Goal: Task Accomplishment & Management: Manage account settings

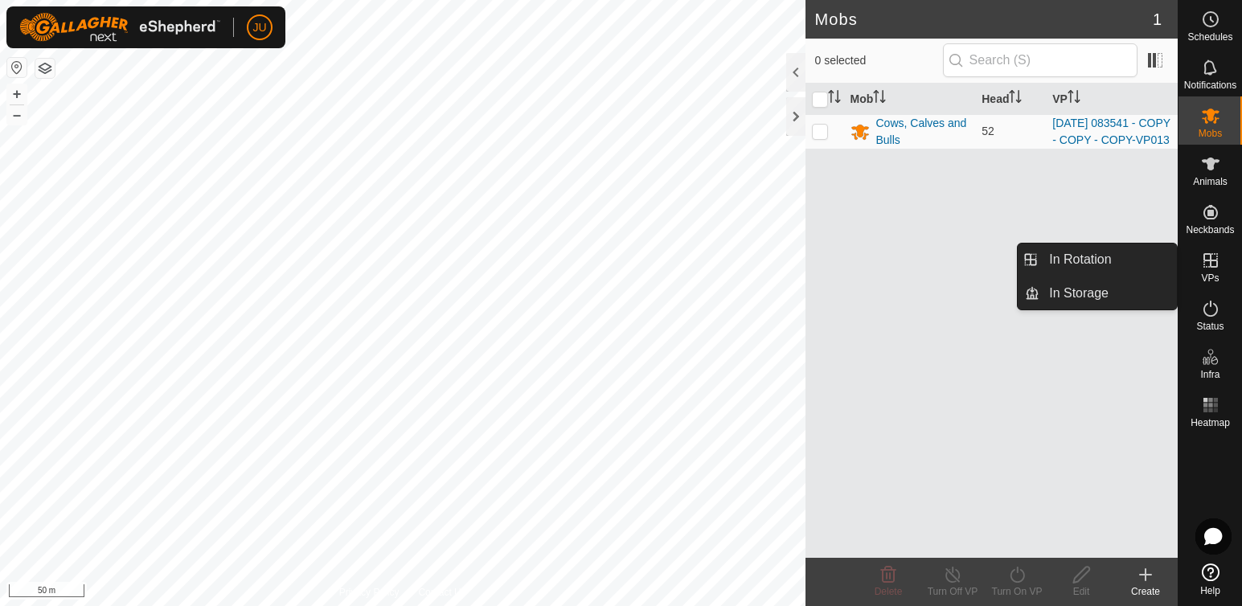
click at [1210, 261] on icon at bounding box center [1210, 260] width 14 height 14
click at [1062, 258] on link "In Rotation" at bounding box center [1107, 260] width 137 height 32
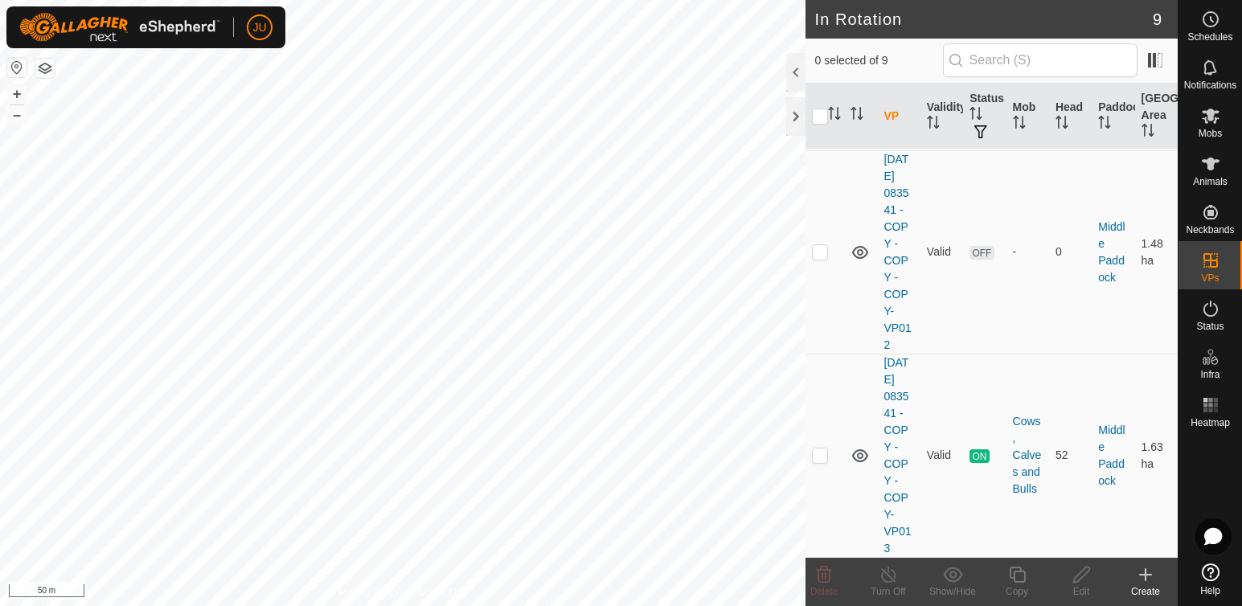
scroll to position [1503, 0]
click at [857, 449] on icon at bounding box center [859, 455] width 16 height 13
click at [857, 448] on icon at bounding box center [859, 455] width 19 height 19
click at [818, 448] on p-checkbox at bounding box center [820, 454] width 16 height 13
checkbox input "true"
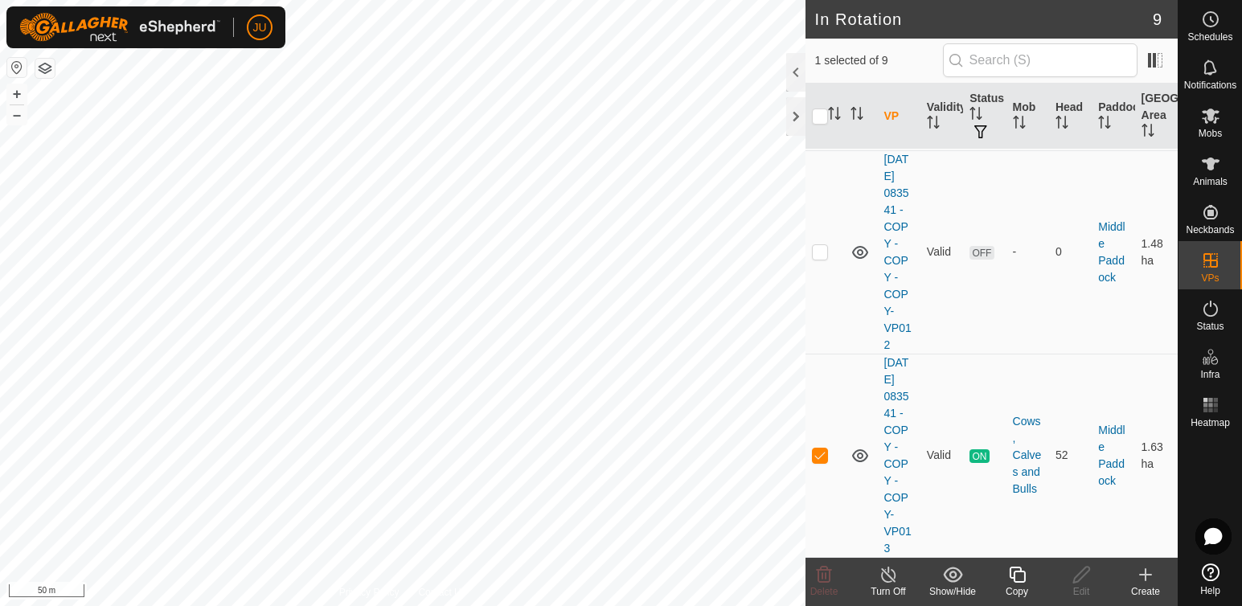
click at [1017, 582] on icon at bounding box center [1017, 574] width 20 height 19
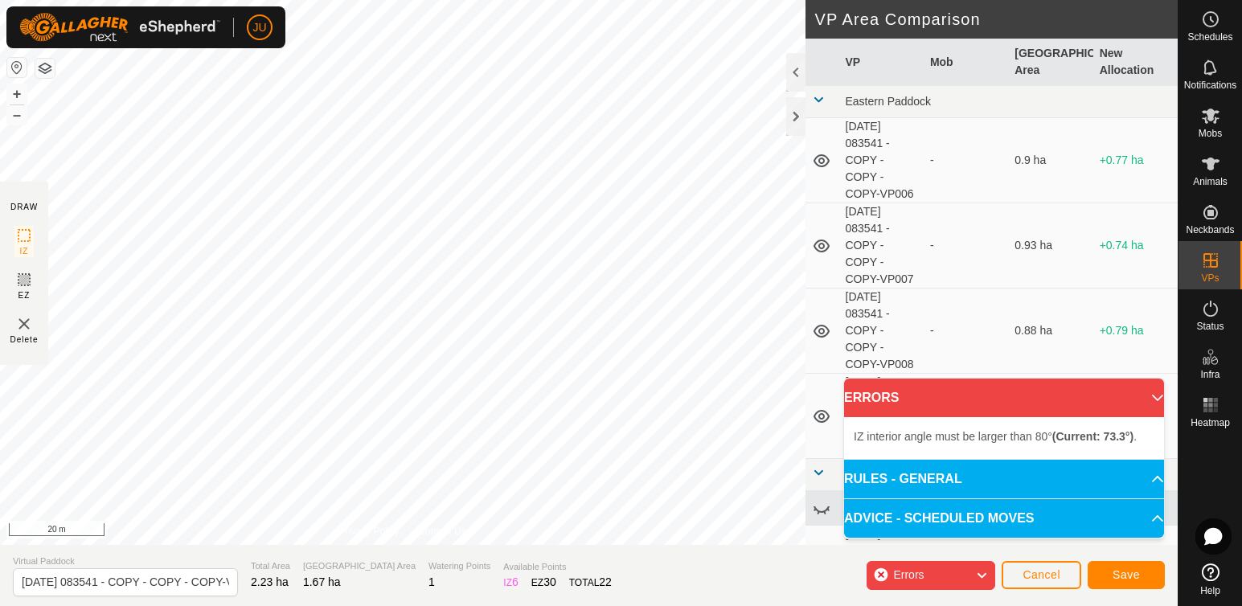
click at [882, 224] on div "DRAW IZ EZ Delete Privacy Policy Contact Us IZ interior angle must be larger th…" at bounding box center [588, 272] width 1177 height 545
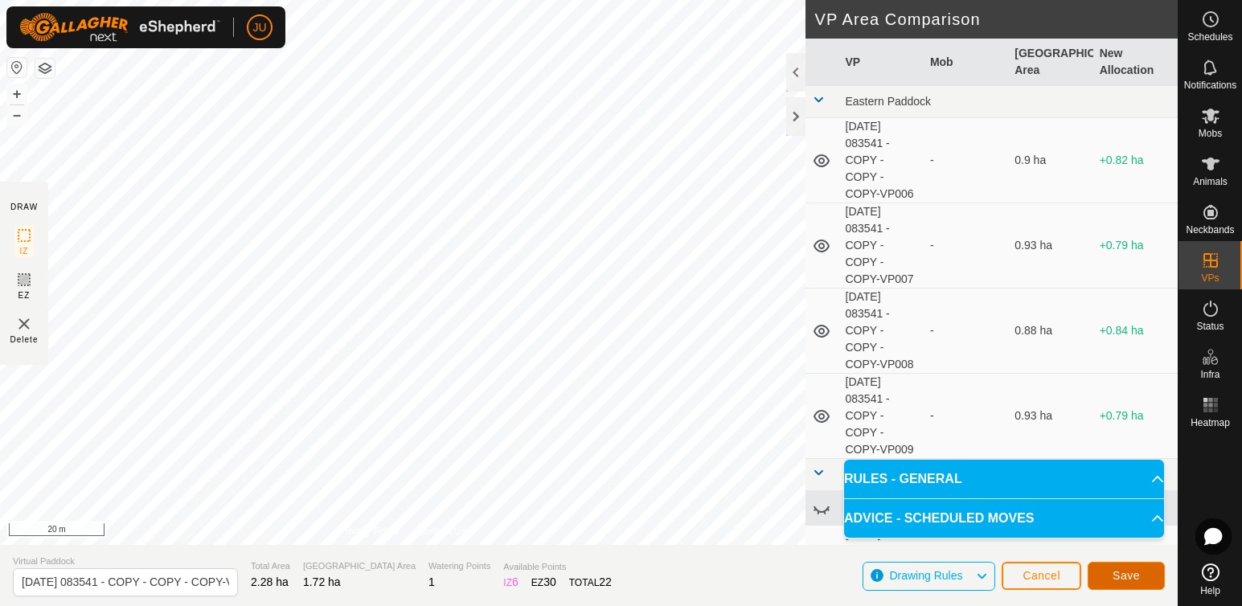
click at [1113, 569] on span "Save" at bounding box center [1125, 575] width 27 height 13
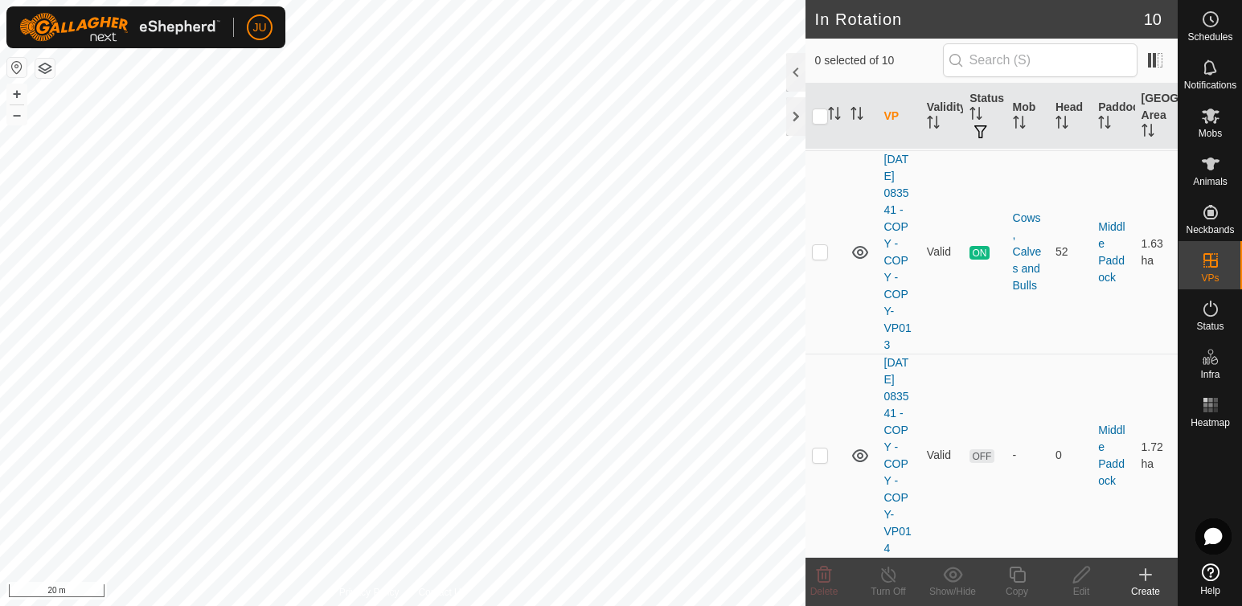
scroll to position [1723, 0]
click at [818, 451] on p-checkbox at bounding box center [820, 454] width 16 height 13
checkbox input "true"
click at [1017, 577] on icon at bounding box center [1017, 574] width 20 height 19
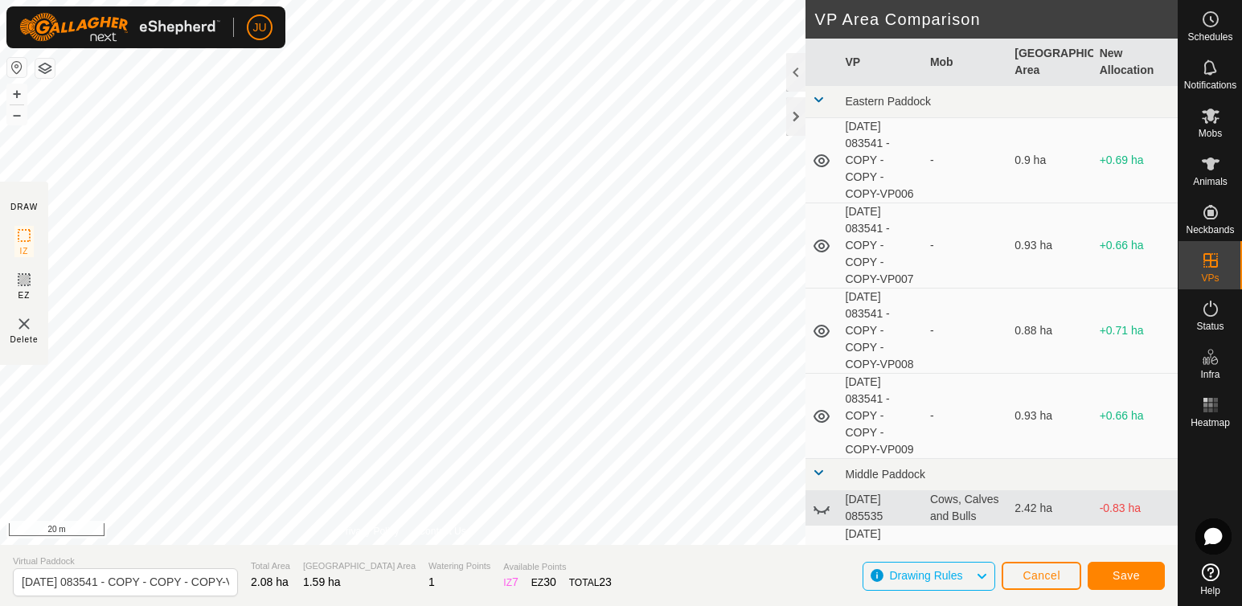
click at [601, 605] on html "JU Schedules Notifications Mobs Animals Neckbands VPs Status Infra Heatmap Help…" at bounding box center [621, 303] width 1242 height 606
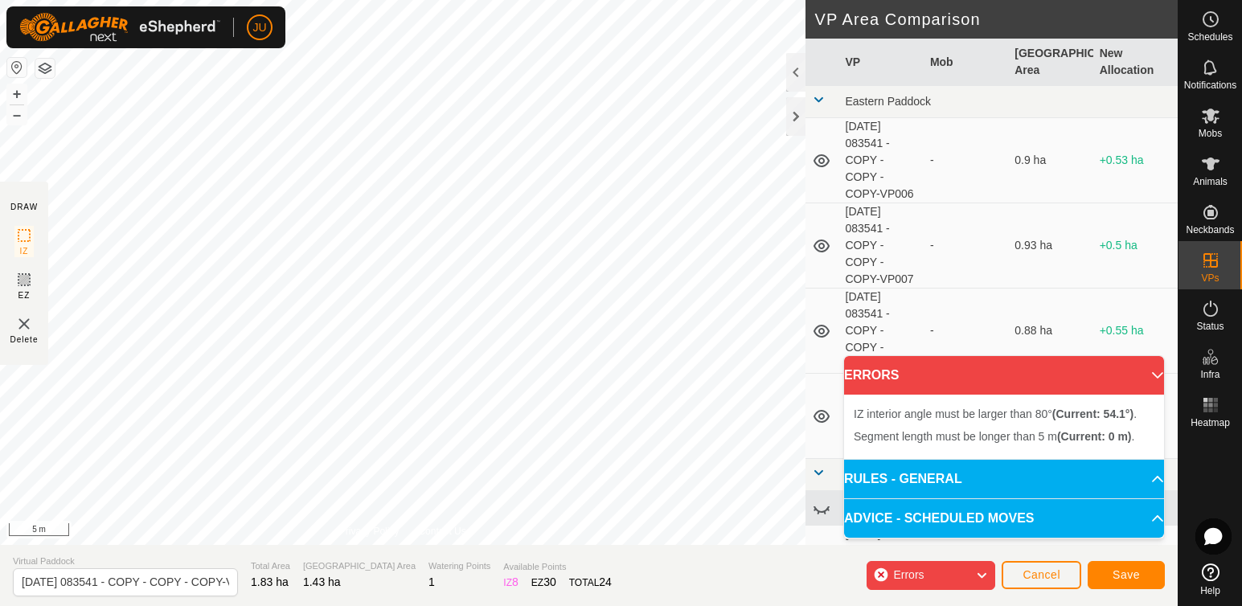
click at [661, 549] on div "DRAW IZ EZ Delete Privacy Policy Contact Us IZ interior angle must be smaller t…" at bounding box center [588, 303] width 1177 height 606
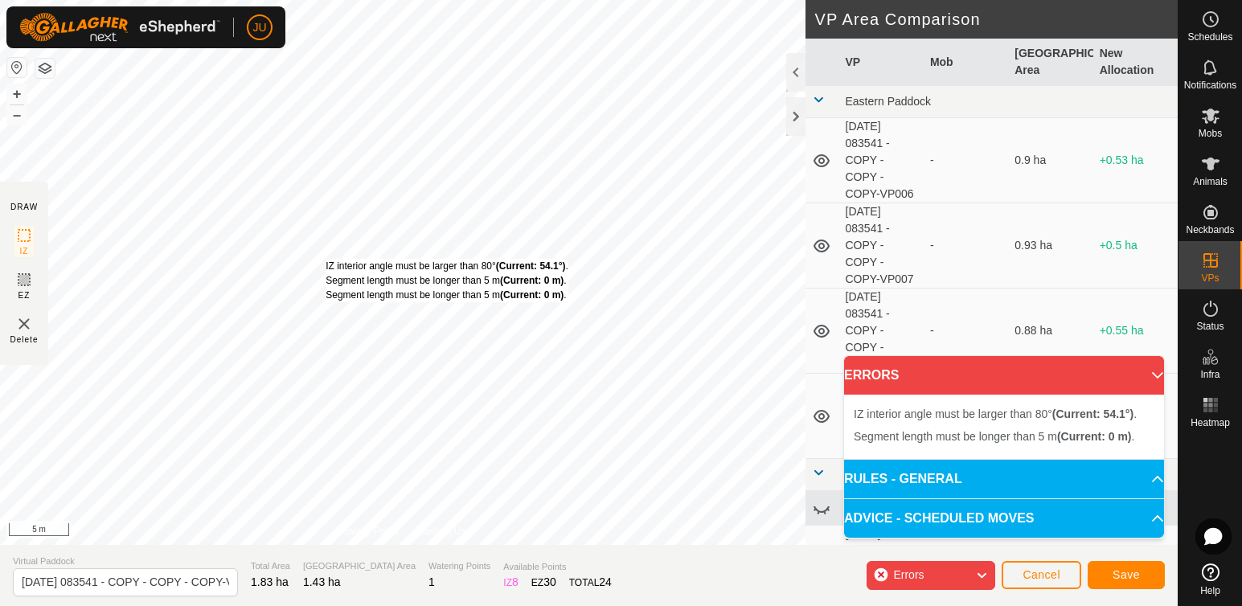
click at [325, 259] on div "IZ interior angle must be larger than 80° (Current: 54.1°) . Segment length mus…" at bounding box center [446, 280] width 243 height 43
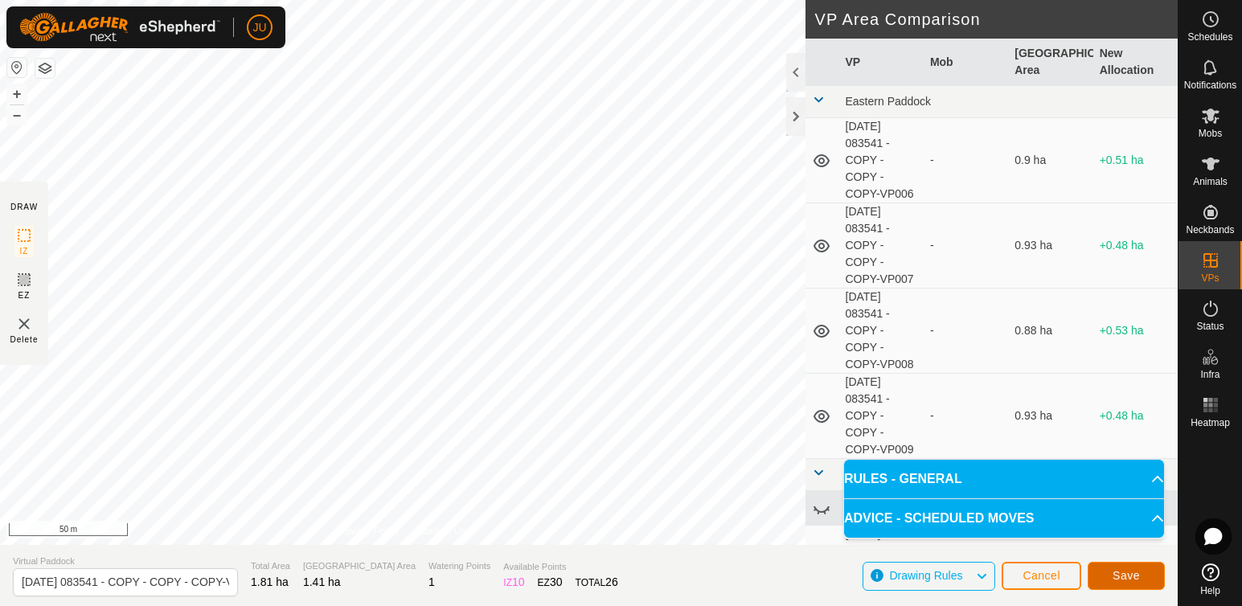
click at [1131, 574] on span "Save" at bounding box center [1125, 575] width 27 height 13
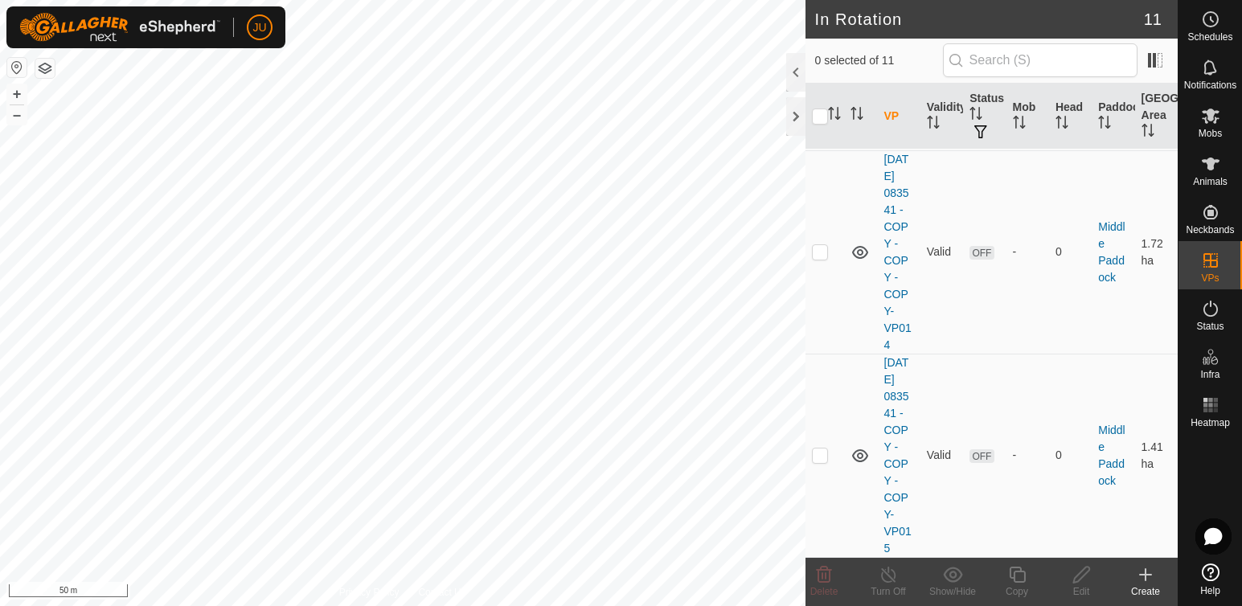
scroll to position [1943, 0]
click at [818, 448] on p-checkbox at bounding box center [820, 454] width 16 height 13
checkbox input "true"
click at [1209, 116] on icon at bounding box center [1210, 115] width 18 height 15
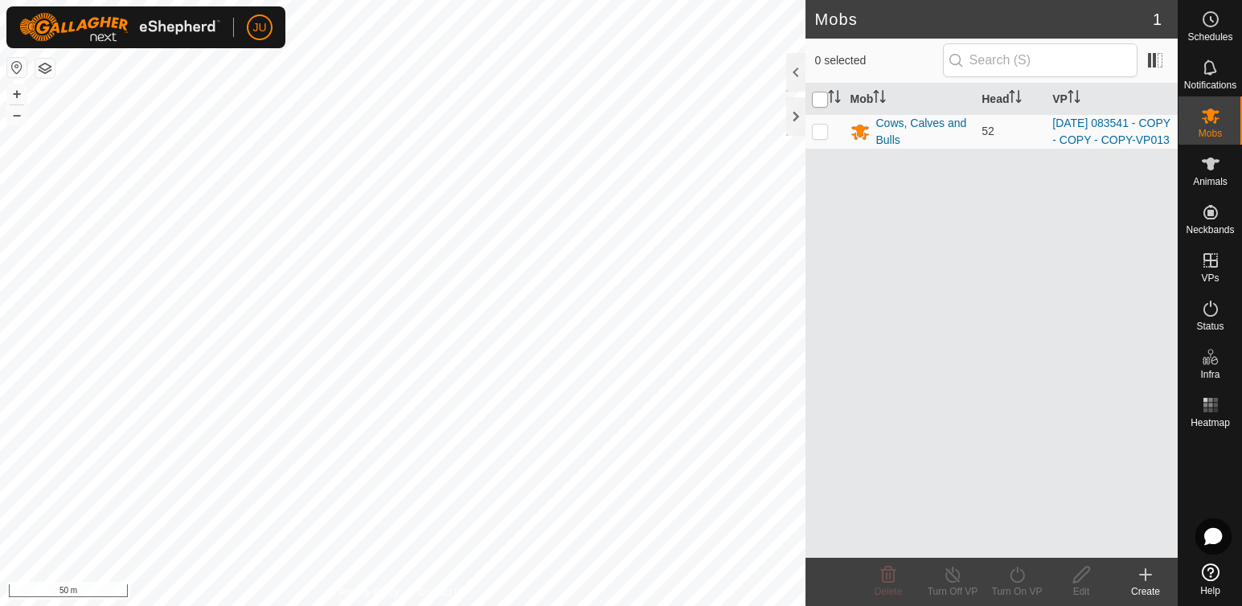
click at [824, 101] on input "checkbox" at bounding box center [820, 100] width 16 height 16
checkbox input "true"
click at [1013, 573] on icon at bounding box center [1017, 574] width 20 height 19
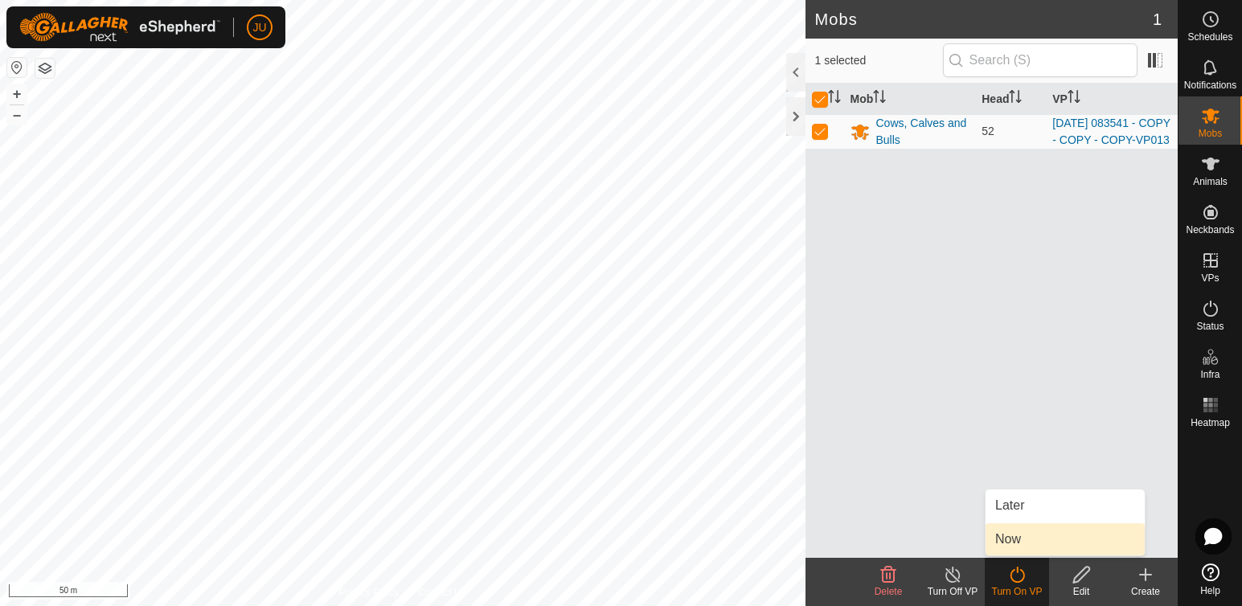
click at [1007, 542] on link "Now" at bounding box center [1064, 539] width 159 height 32
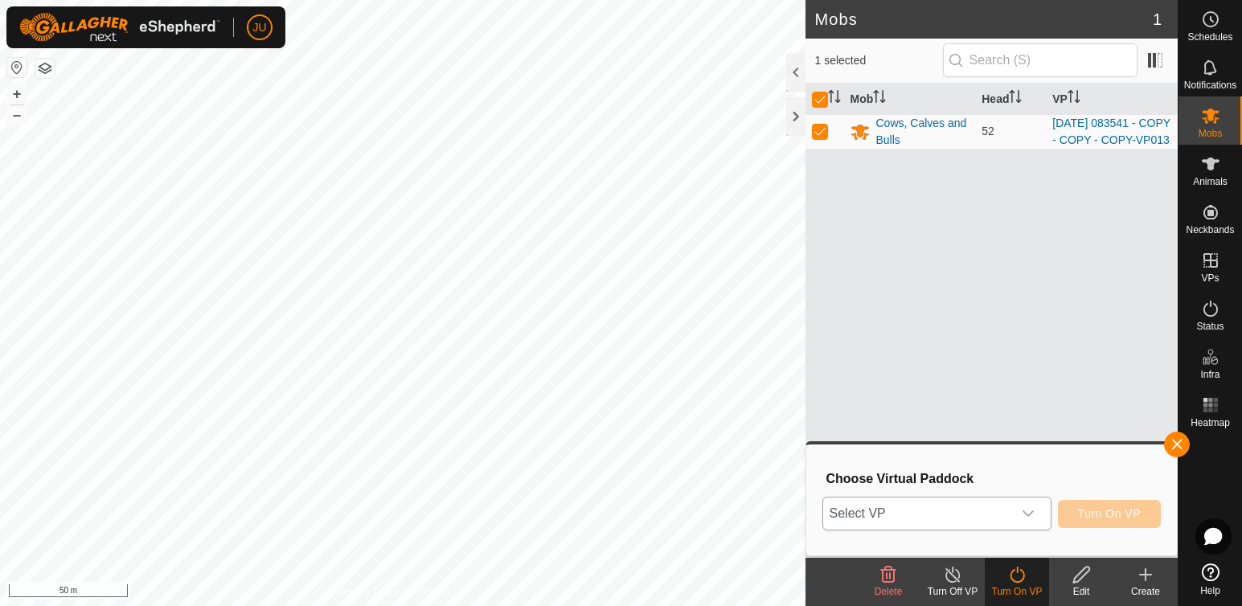
click at [980, 517] on span "Select VP" at bounding box center [917, 513] width 189 height 32
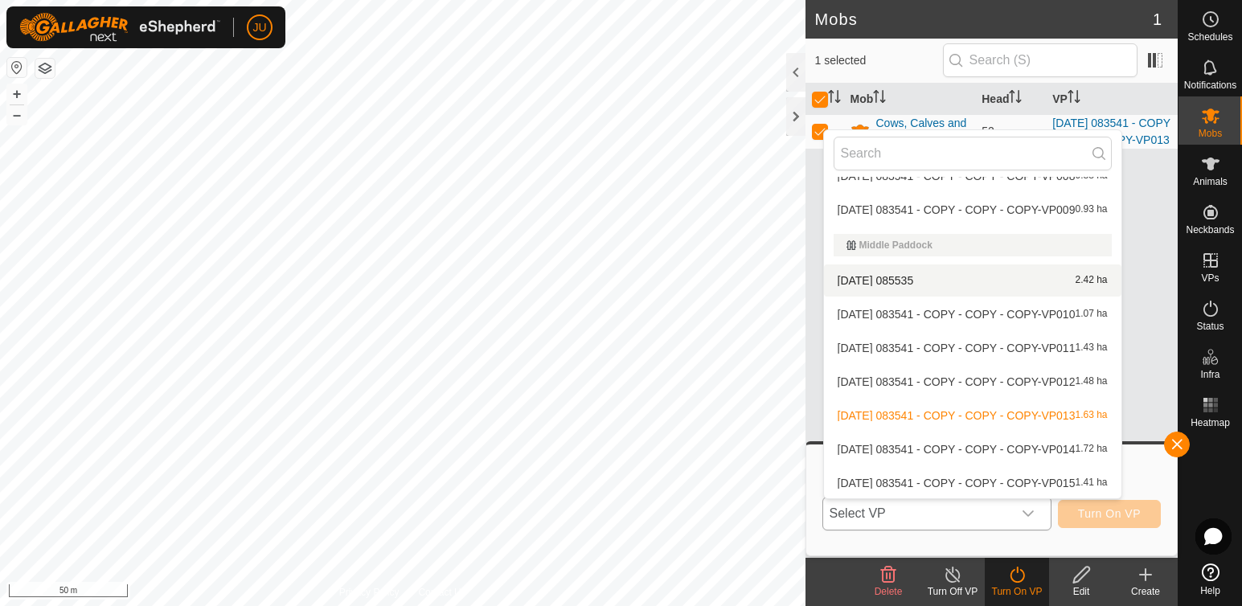
scroll to position [122, 0]
click at [862, 447] on li "[DATE] 083541 - COPY - COPY - COPY-VP014 1.72 ha" at bounding box center [972, 448] width 297 height 32
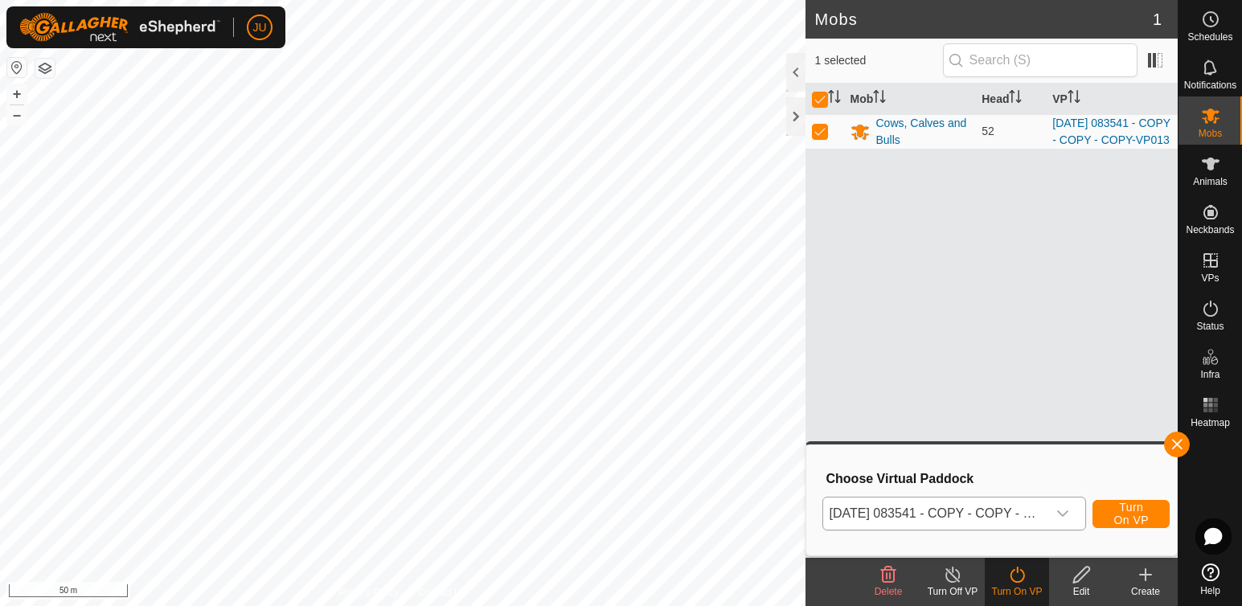
click at [1062, 514] on icon "dropdown trigger" at bounding box center [1062, 513] width 13 height 13
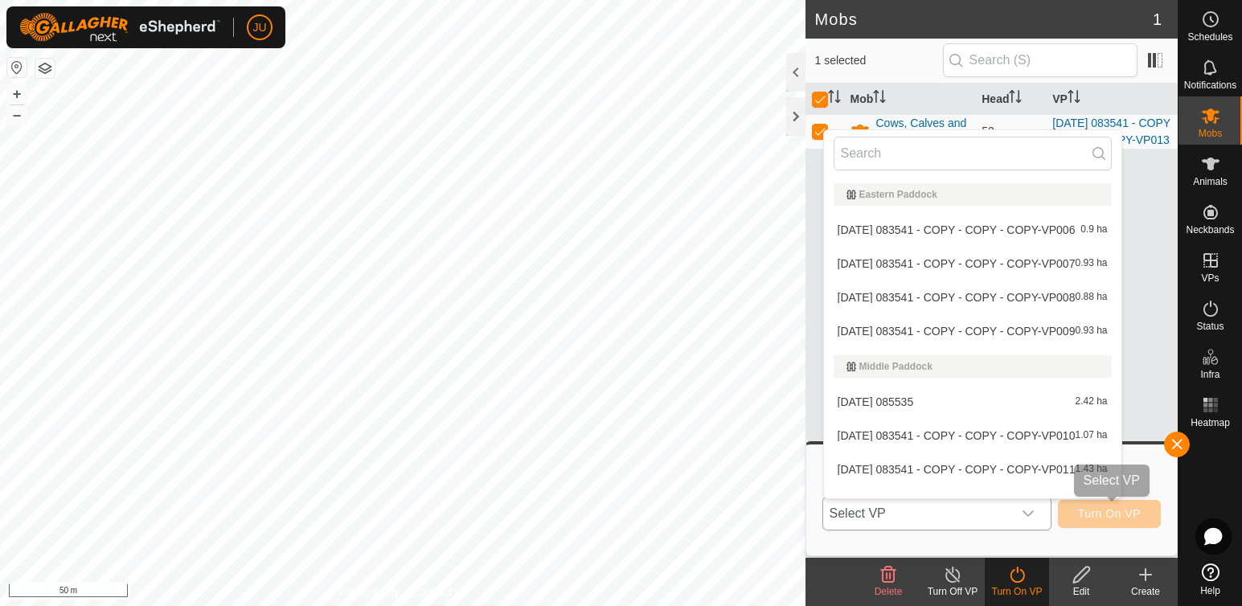
scroll to position [88, 0]
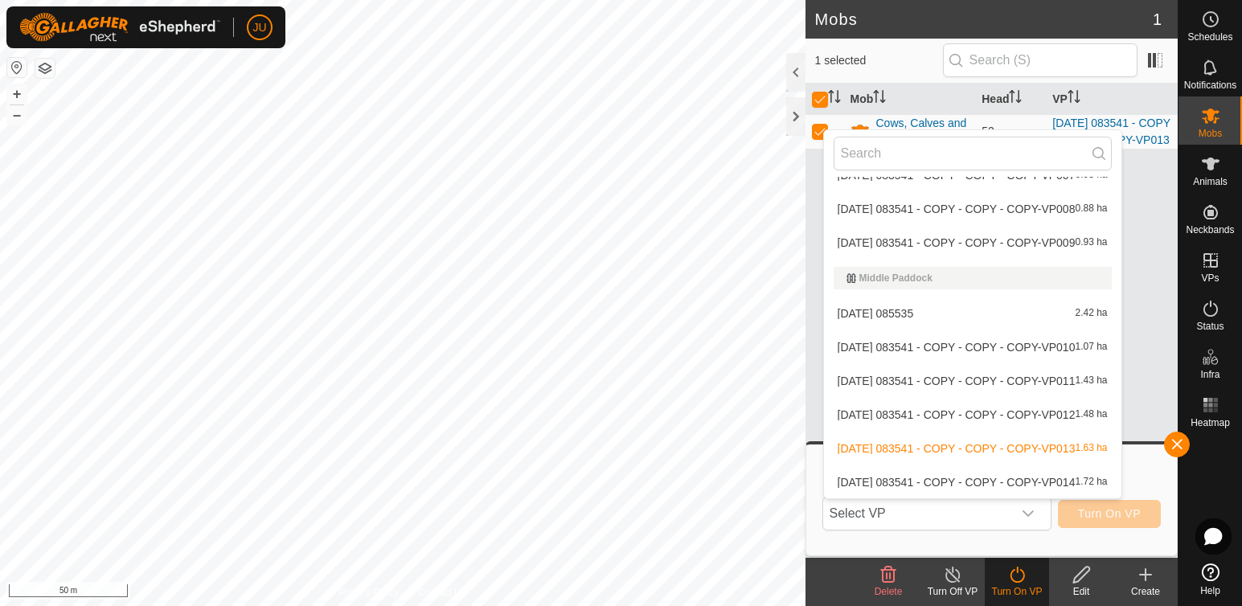
click at [888, 481] on li "[DATE] 083541 - COPY - COPY - COPY-VP014 1.72 ha" at bounding box center [972, 482] width 297 height 32
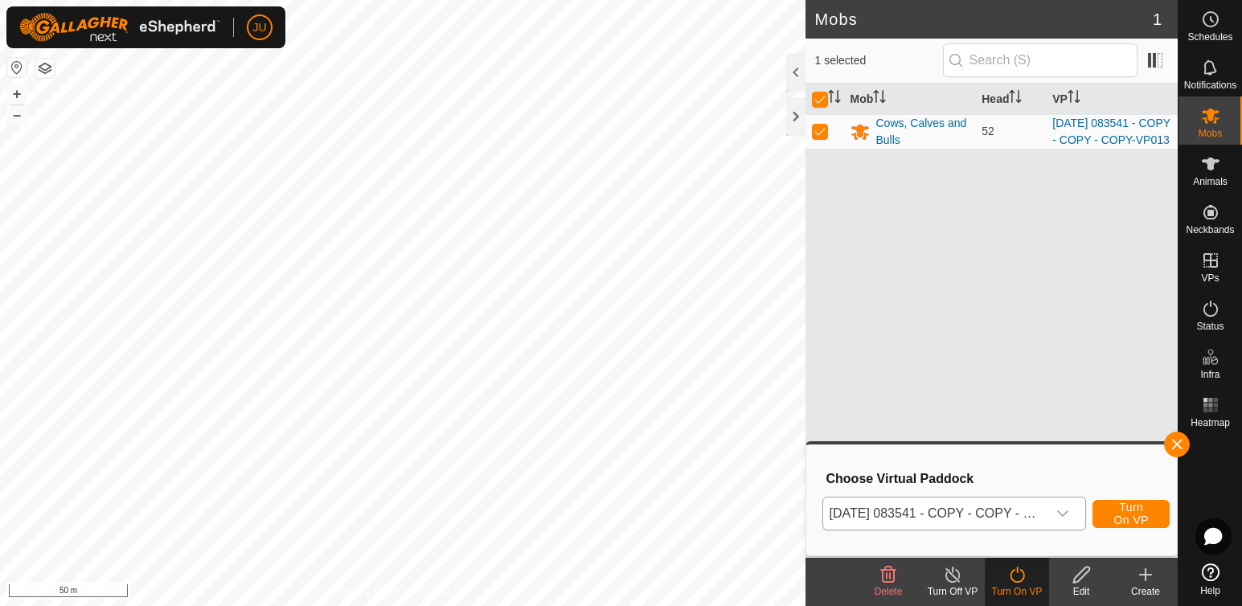
click at [1062, 514] on icon "dropdown trigger" at bounding box center [1062, 513] width 13 height 13
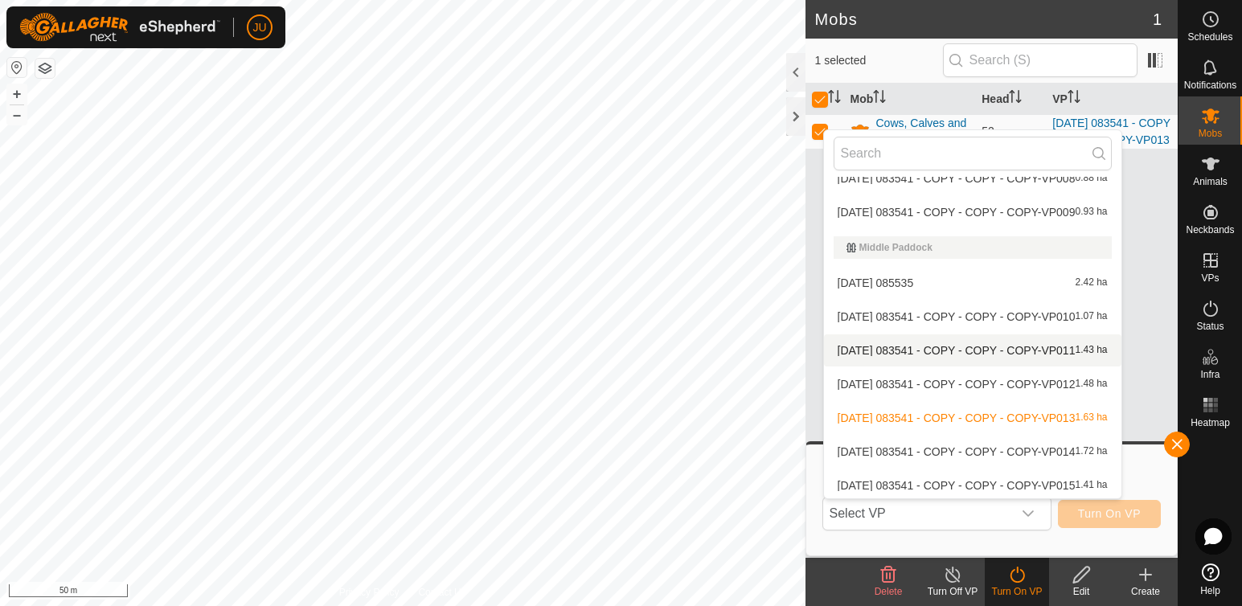
scroll to position [122, 0]
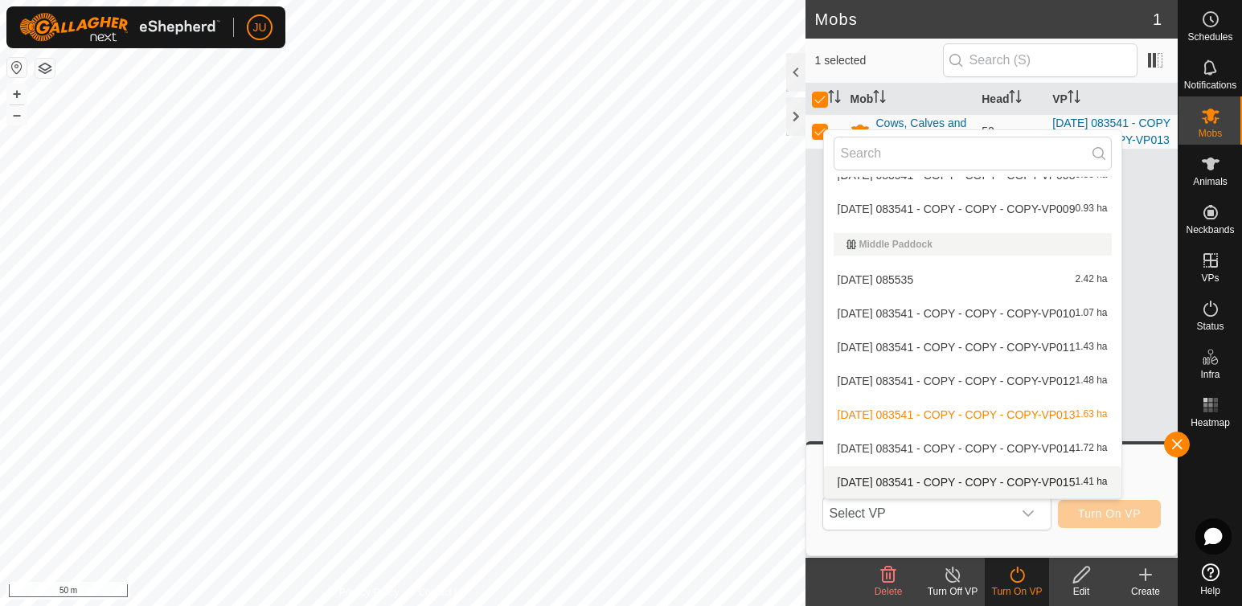
click at [890, 481] on li "[DATE] 083541 - COPY - COPY - COPY-VP015 1.41 ha" at bounding box center [972, 482] width 297 height 32
